Goal: Find specific page/section: Find specific page/section

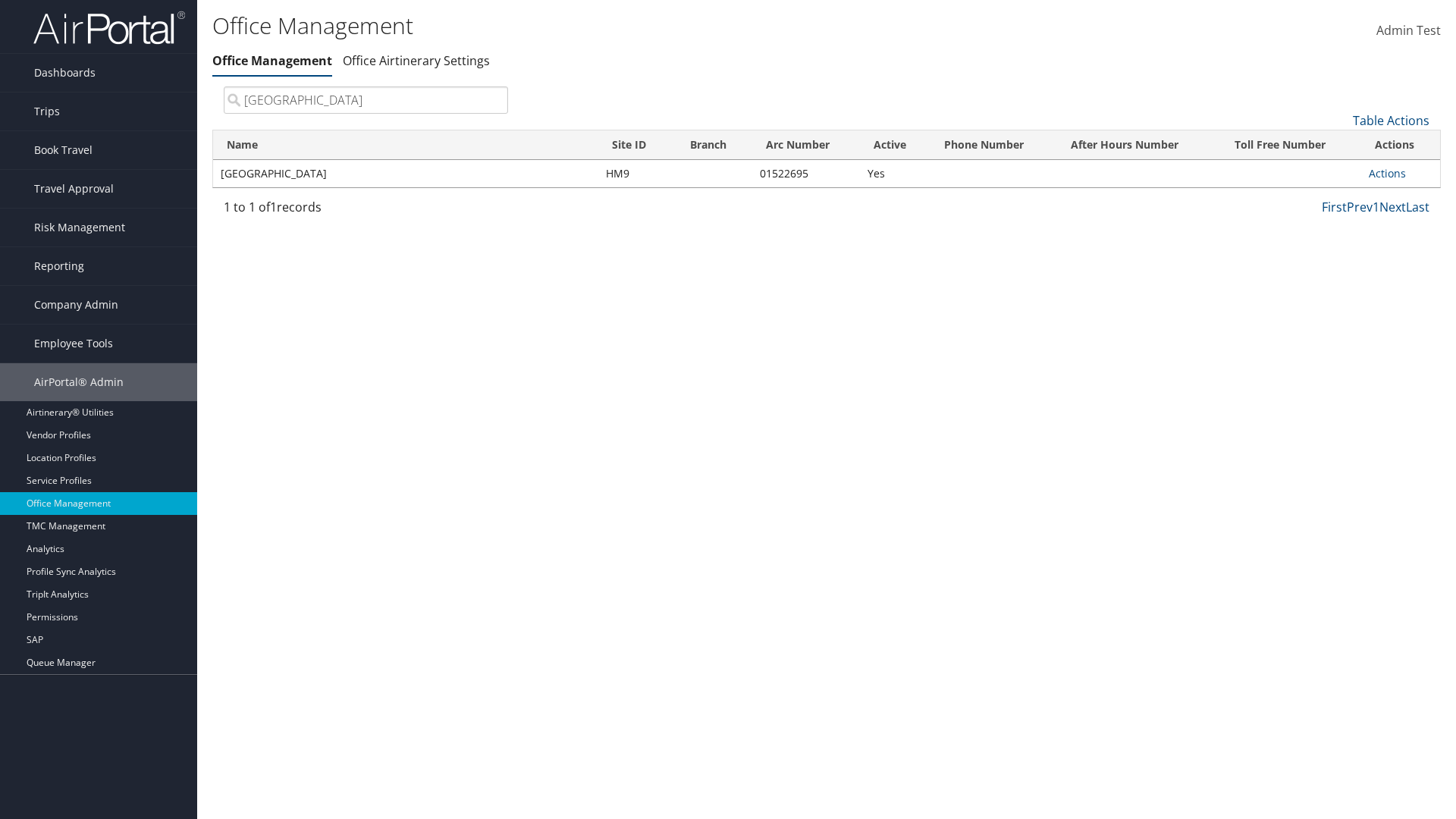
type input "[GEOGRAPHIC_DATA]"
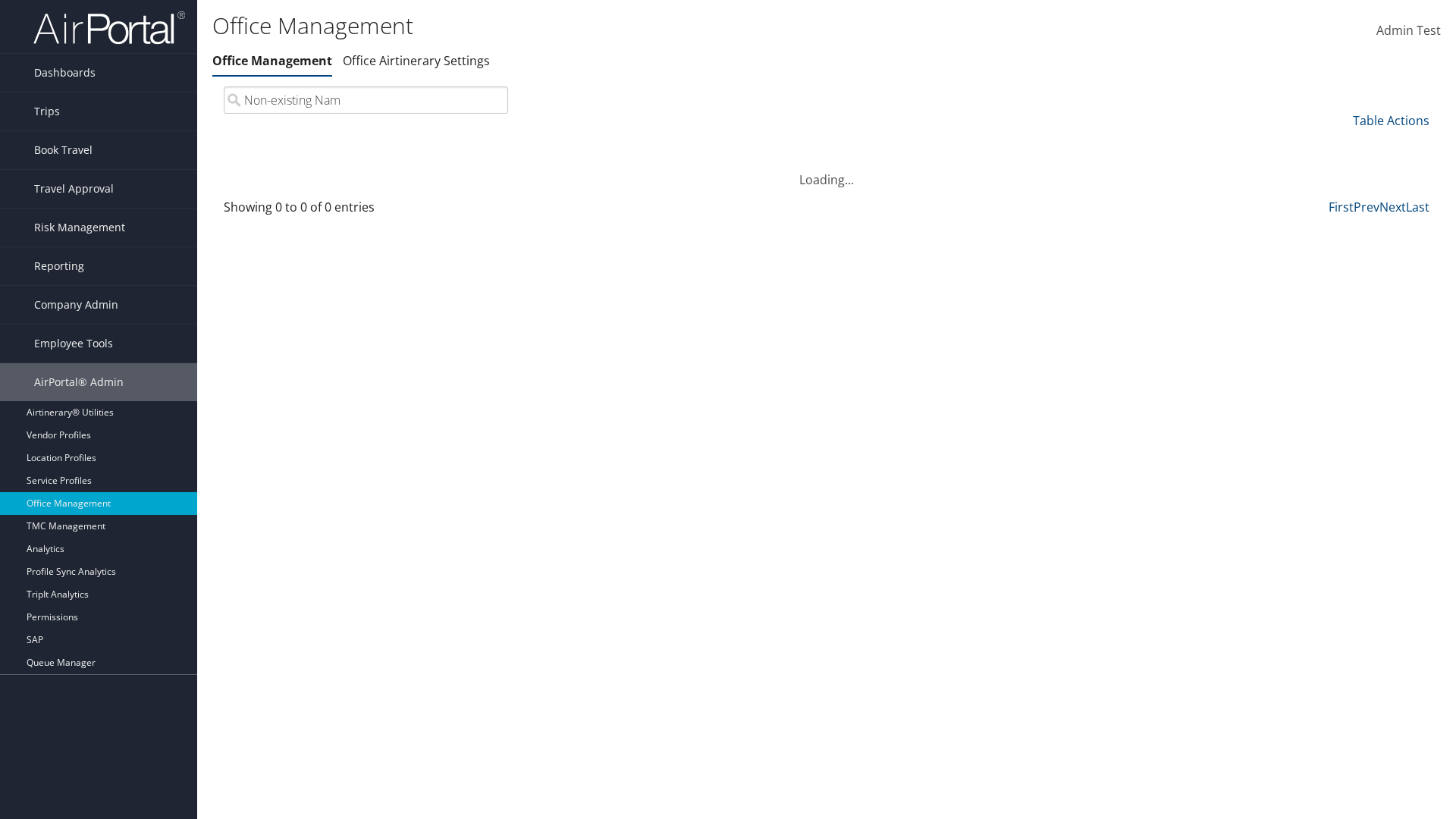
type input "Non-existing Name"
type input "HM9"
type input "01522695"
